Goal: Transaction & Acquisition: Download file/media

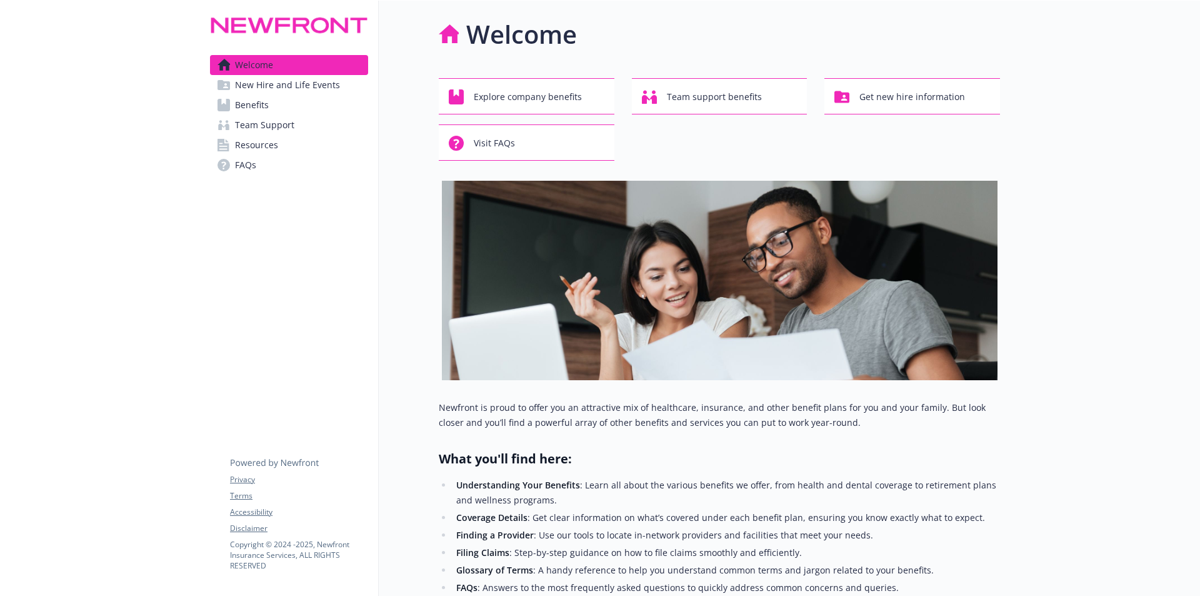
click at [250, 104] on span "Benefits" at bounding box center [252, 105] width 34 height 20
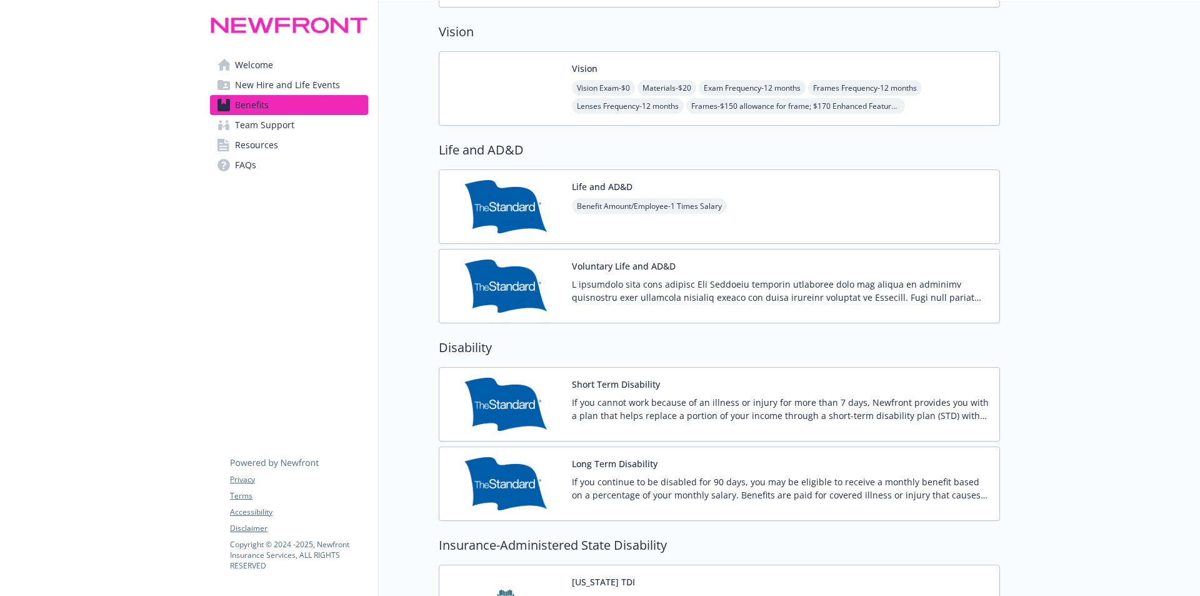
scroll to position [812, 0]
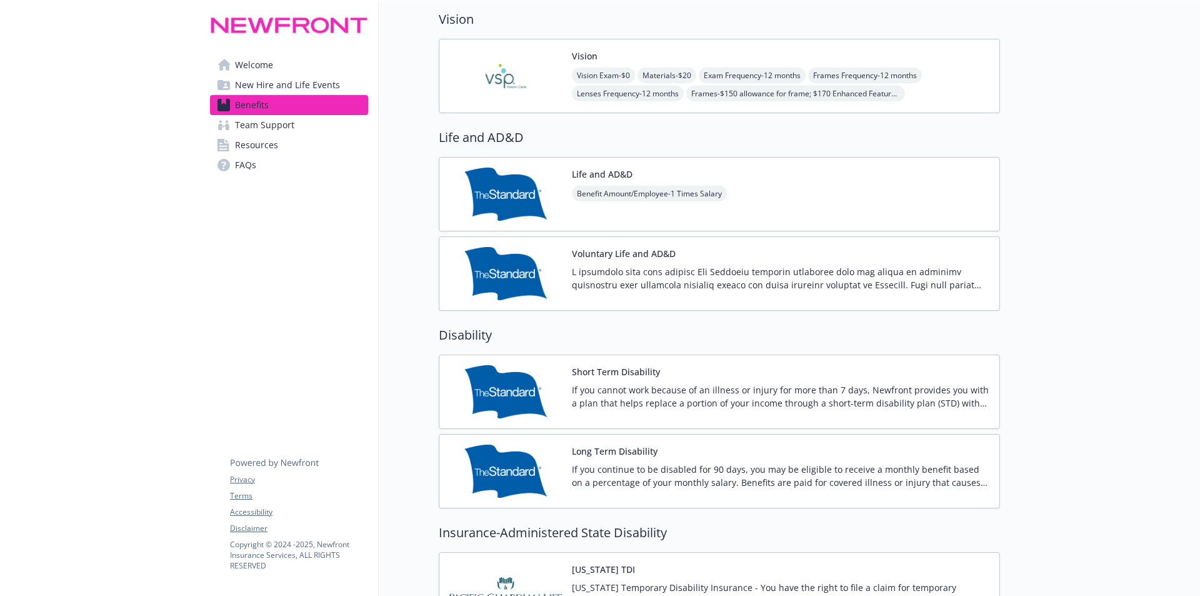
click at [618, 273] on p at bounding box center [780, 278] width 417 height 26
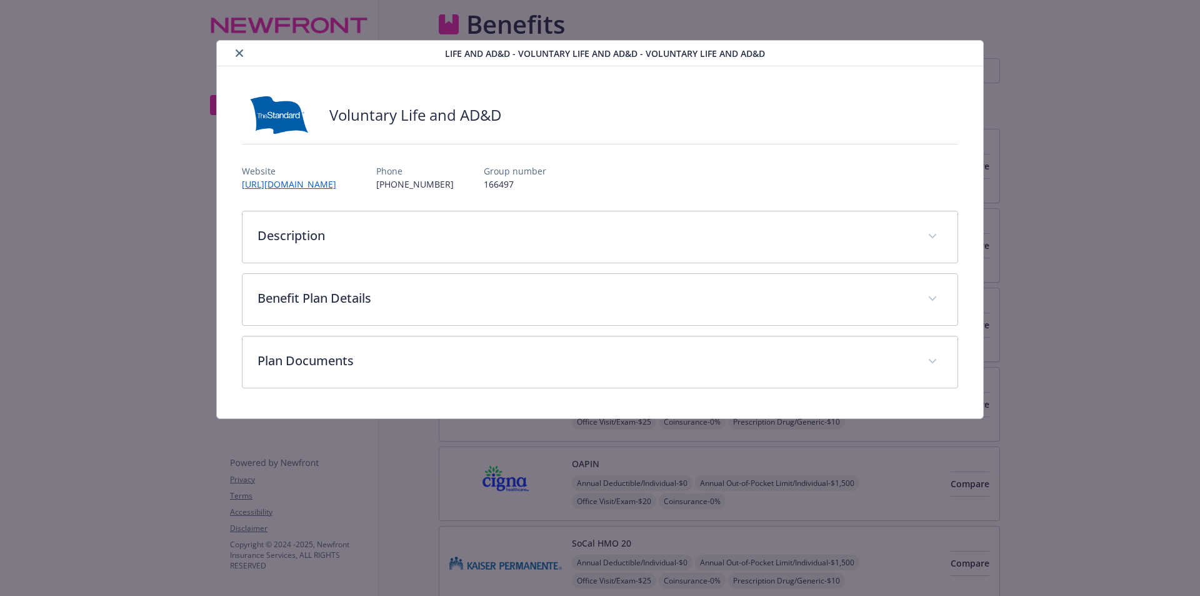
scroll to position [812, 0]
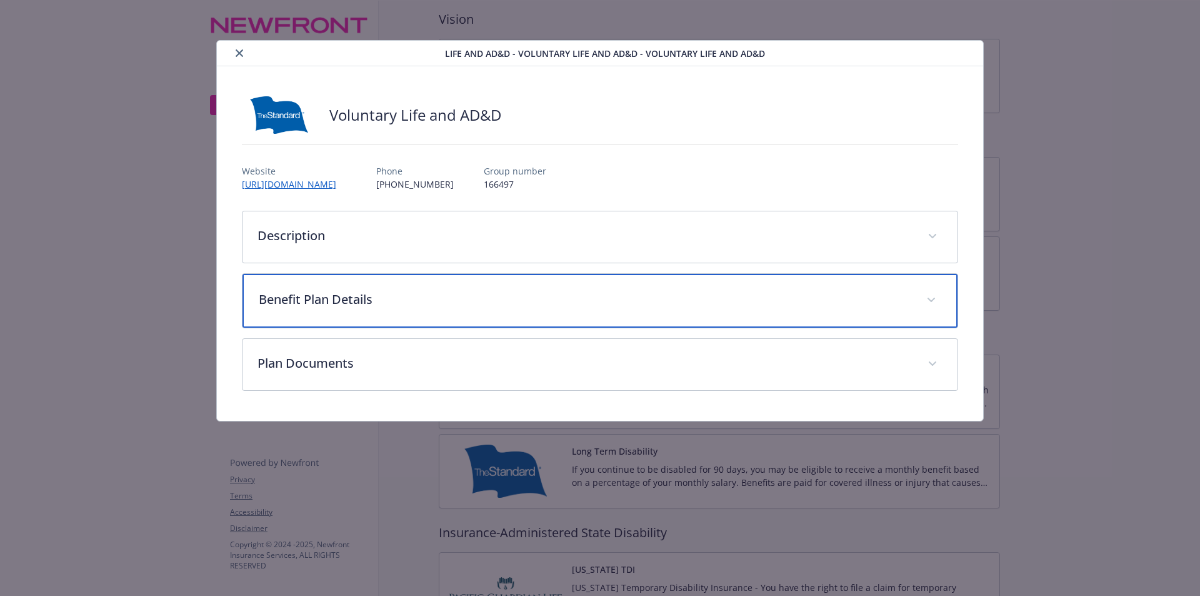
click at [317, 302] on p "Benefit Plan Details" at bounding box center [585, 299] width 653 height 19
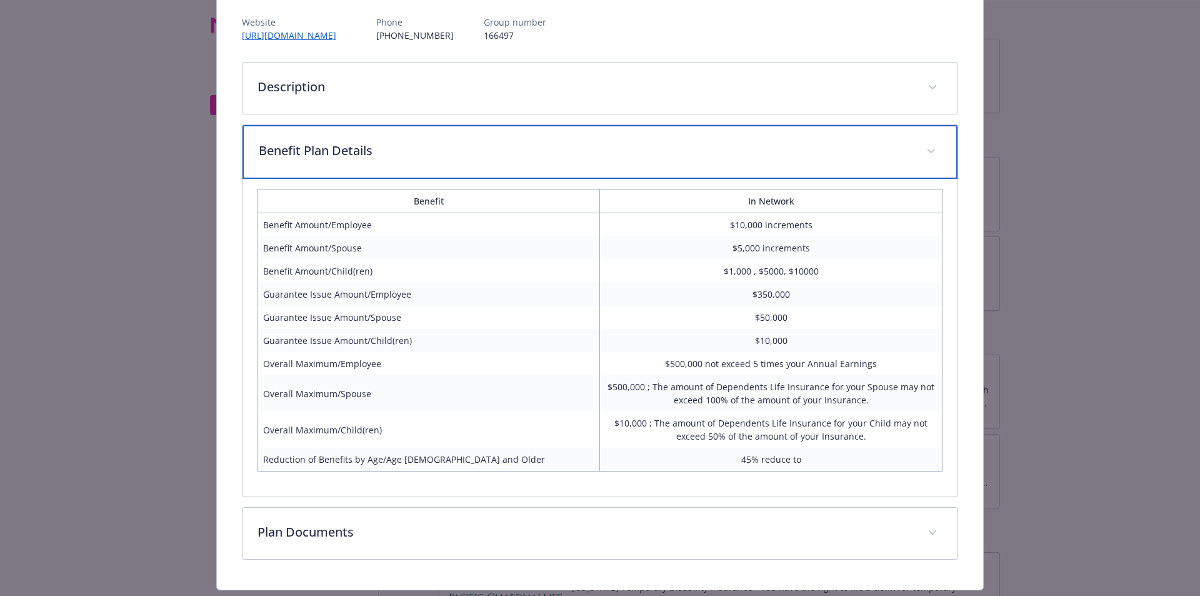
scroll to position [183, 0]
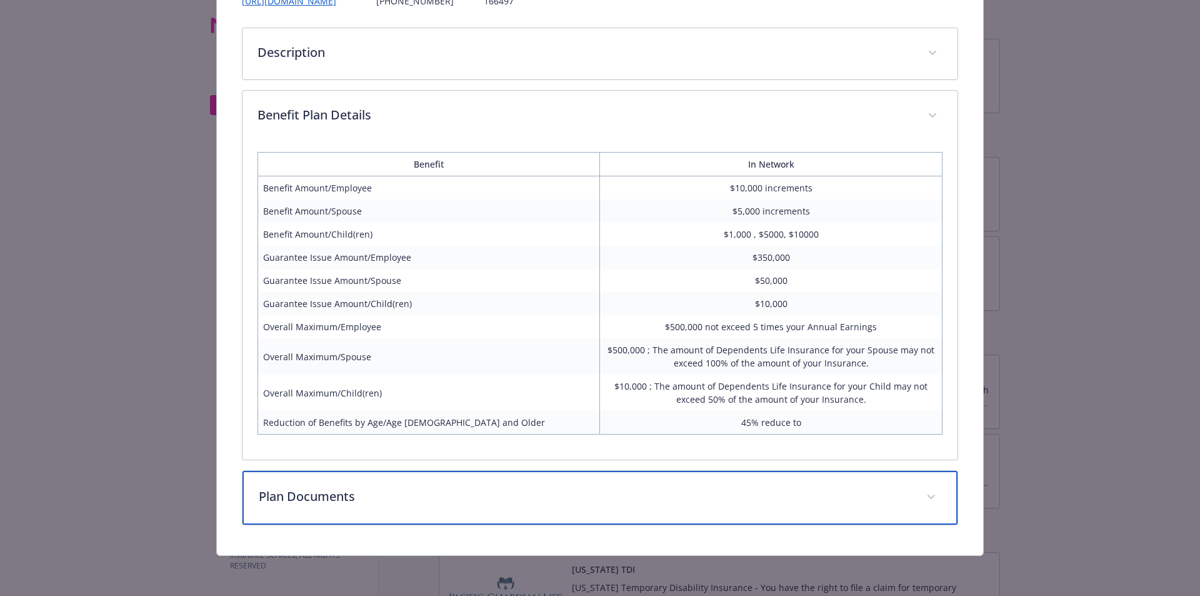
click at [276, 501] on p "Plan Documents" at bounding box center [585, 496] width 653 height 19
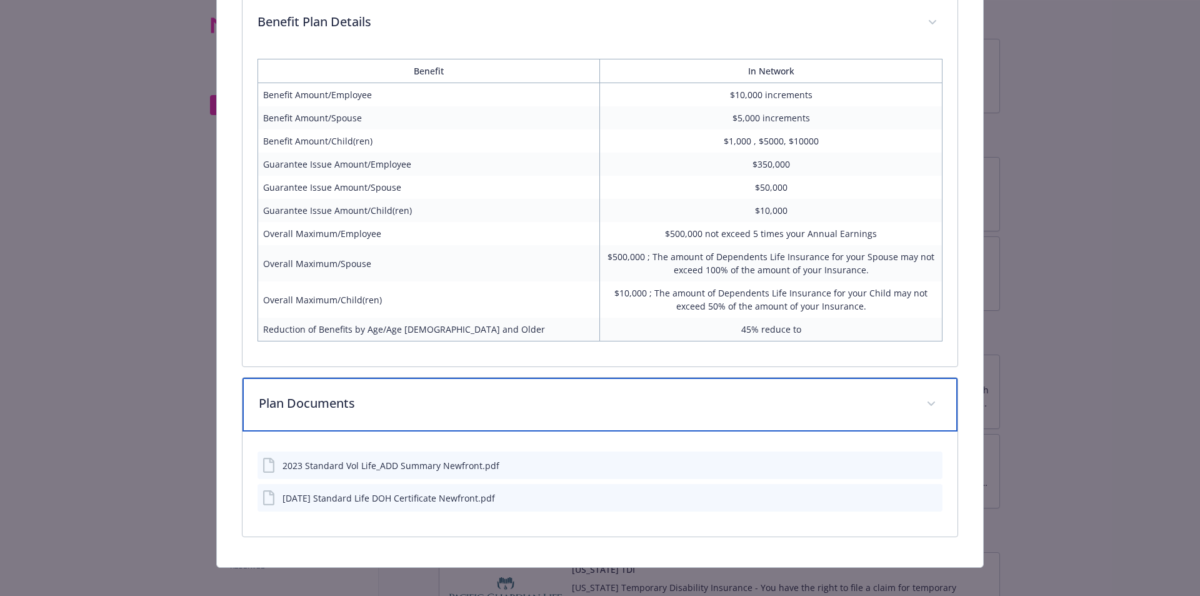
scroll to position [288, 0]
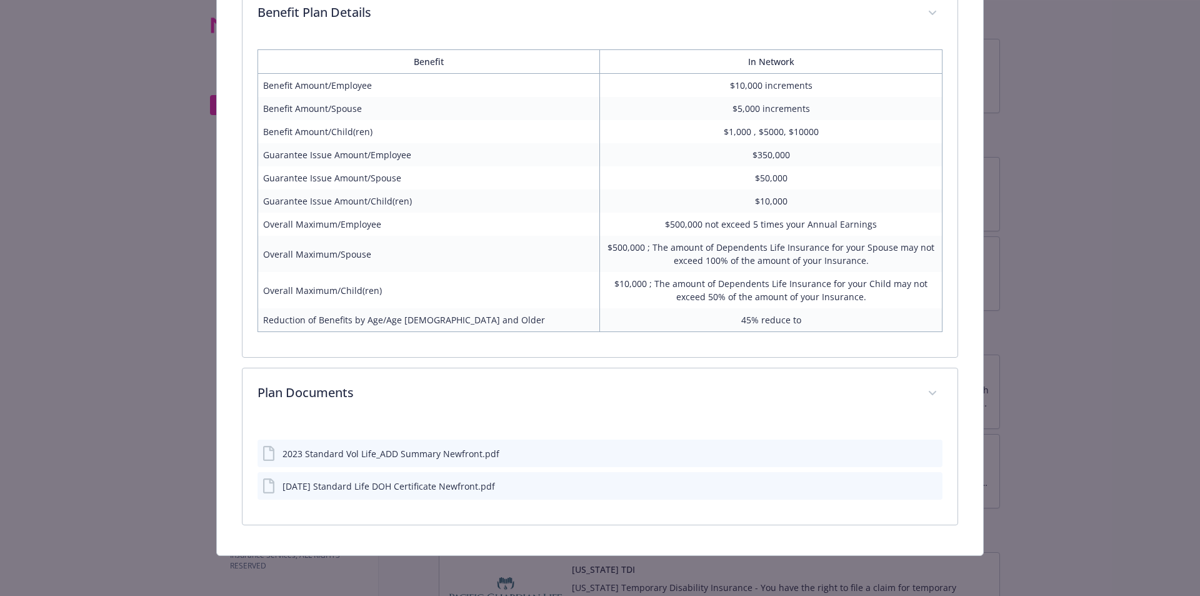
click at [905, 452] on icon "download file" at bounding box center [910, 452] width 10 height 10
